Goal: Transaction & Acquisition: Obtain resource

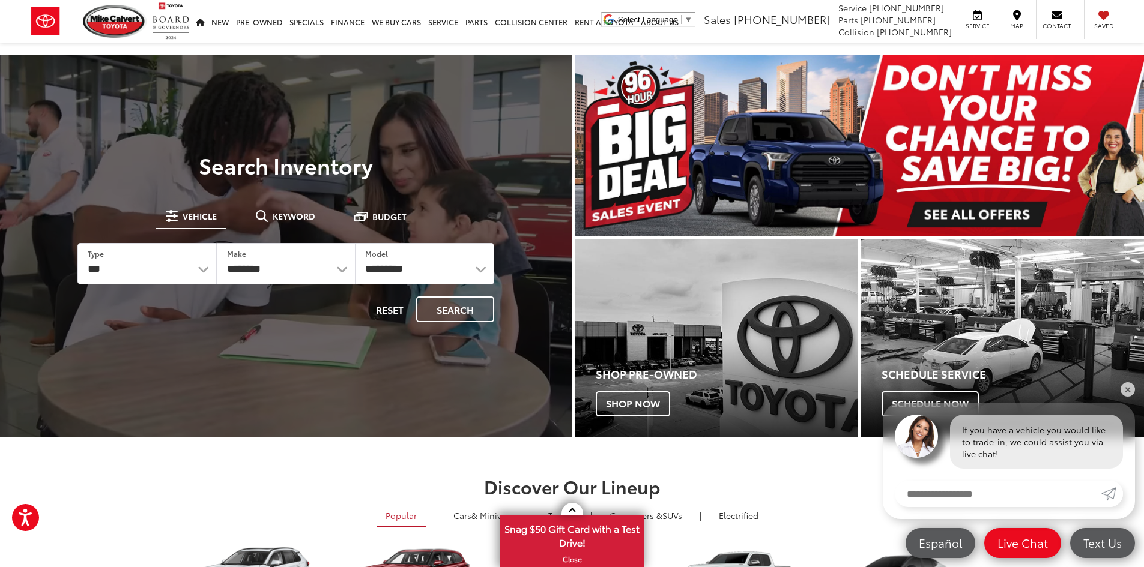
drag, startPoint x: 968, startPoint y: 133, endPoint x: 958, endPoint y: 204, distance: 72.2
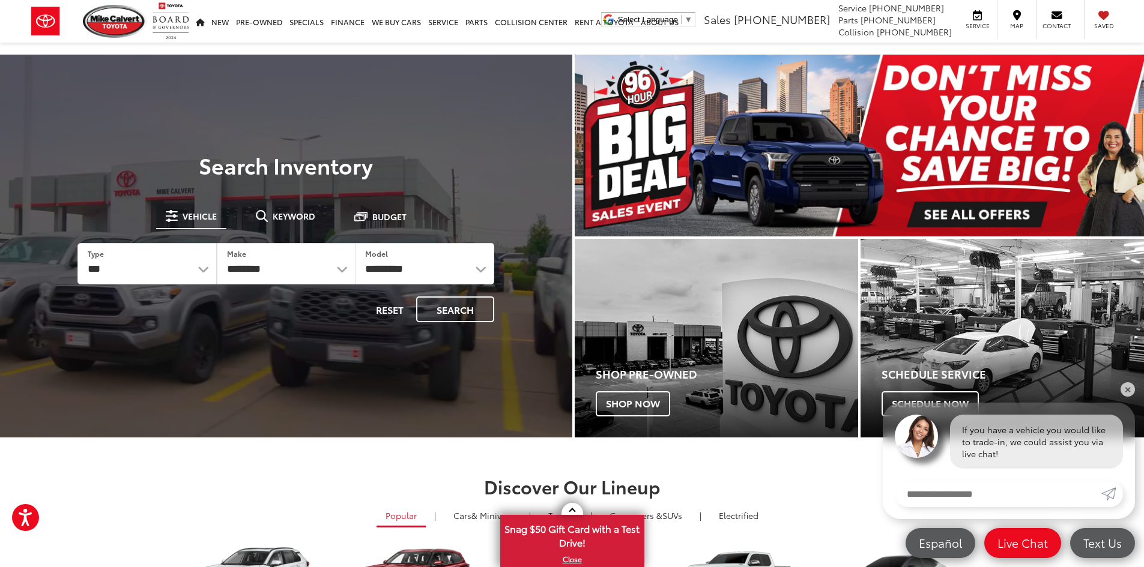
click at [968, 133] on img "carousel slide number 1 of 1" at bounding box center [860, 146] width 570 height 182
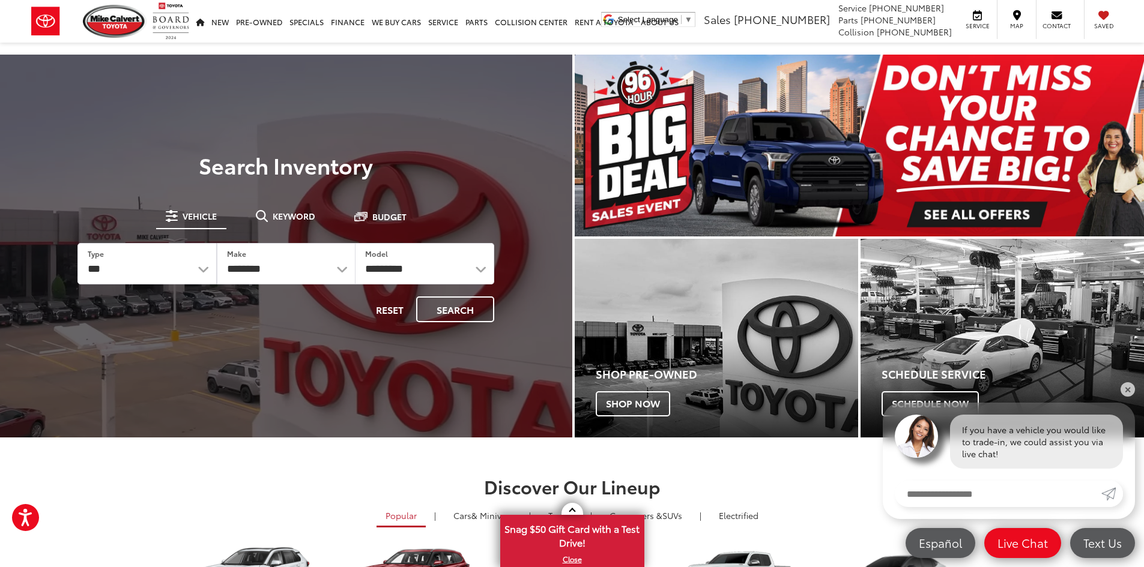
click at [951, 223] on img "carousel slide number 1 of 1" at bounding box center [860, 146] width 570 height 182
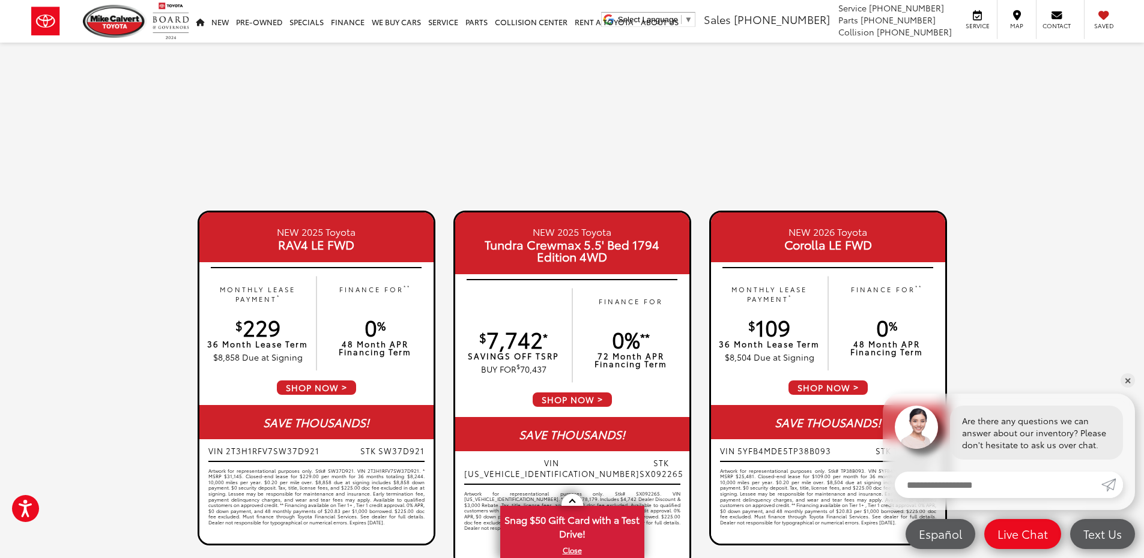
scroll to position [2109, 0]
